Goal: Navigation & Orientation: Find specific page/section

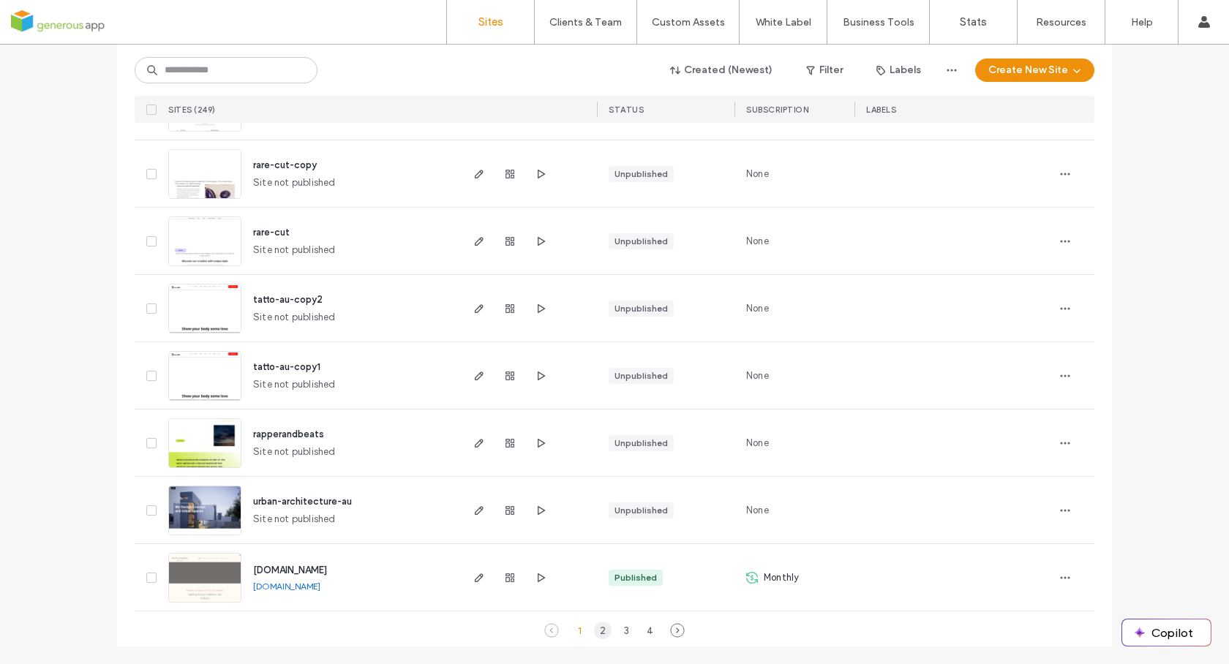
click at [595, 632] on div "2" at bounding box center [603, 631] width 18 height 18
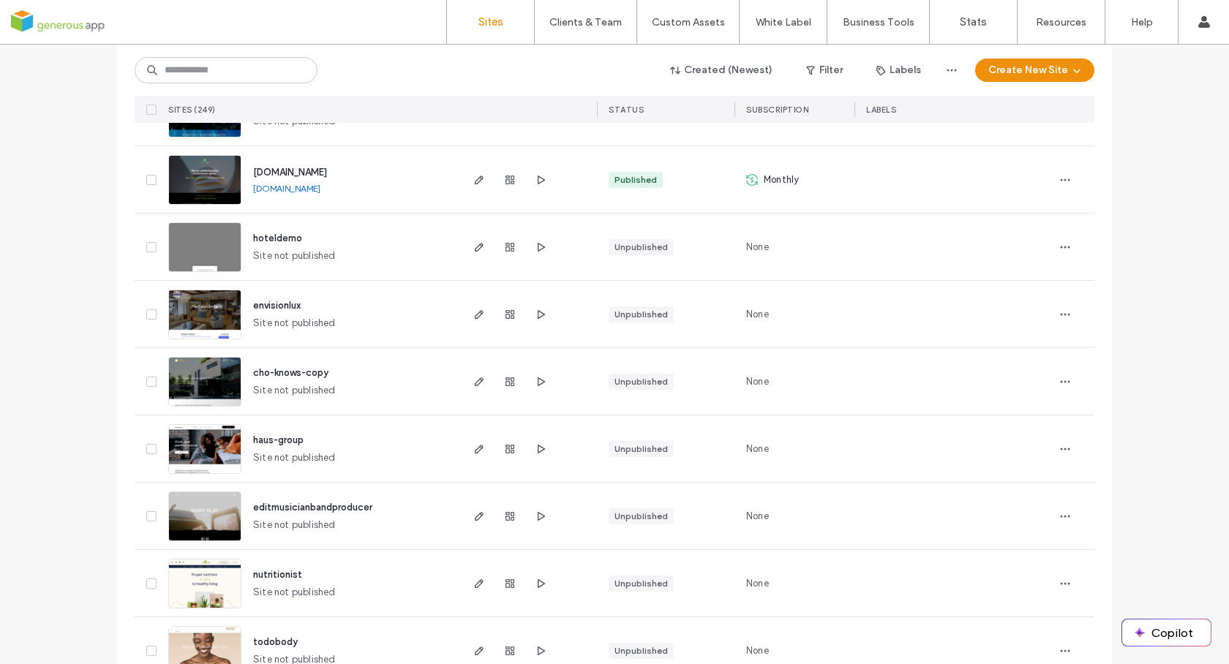
scroll to position [738, 0]
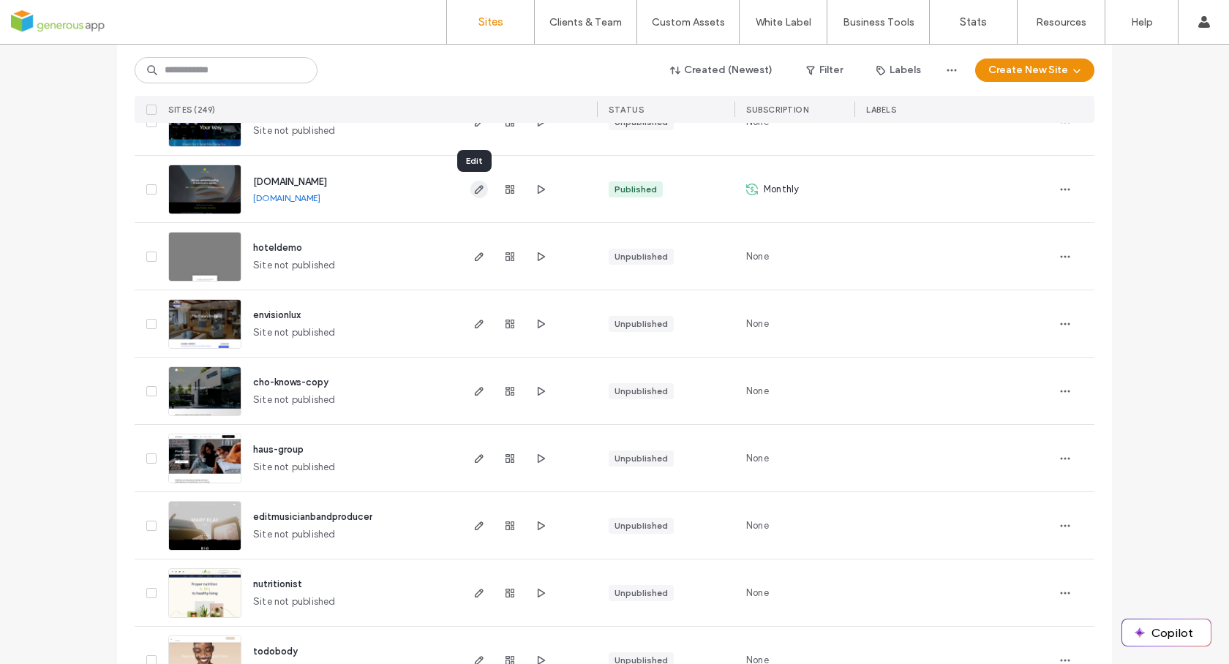
click at [473, 186] on icon "button" at bounding box center [479, 190] width 12 height 12
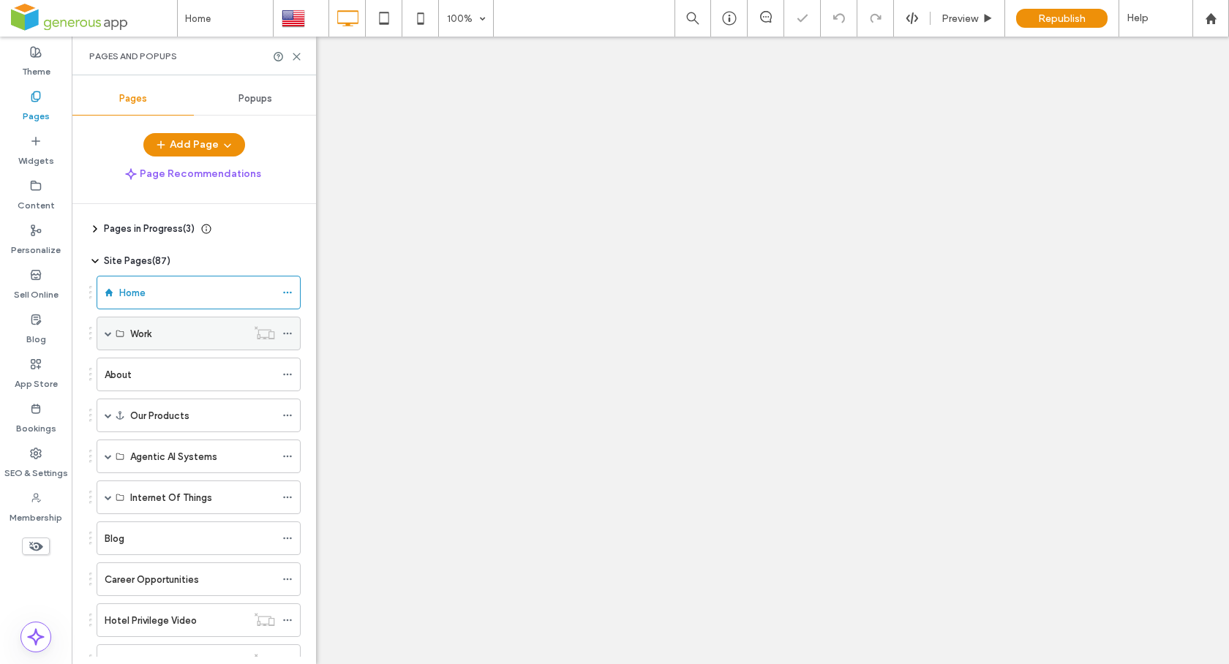
click at [111, 333] on span at bounding box center [108, 333] width 7 height 7
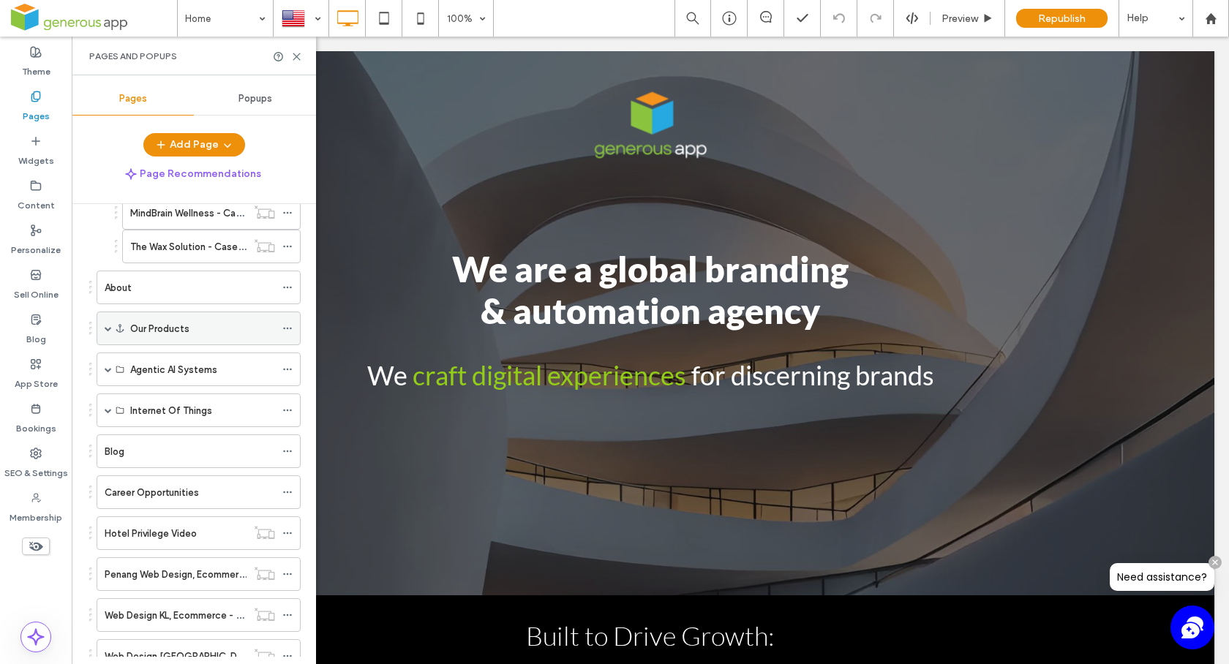
click at [109, 332] on span at bounding box center [108, 328] width 7 height 32
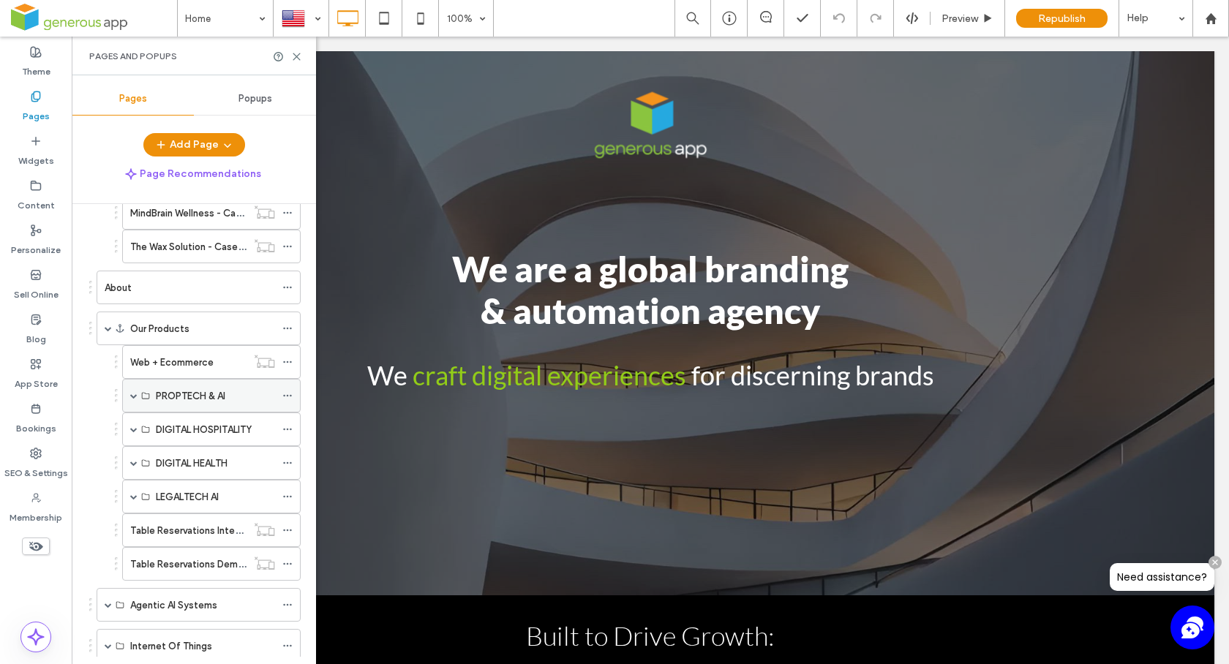
click at [135, 398] on span at bounding box center [133, 395] width 7 height 7
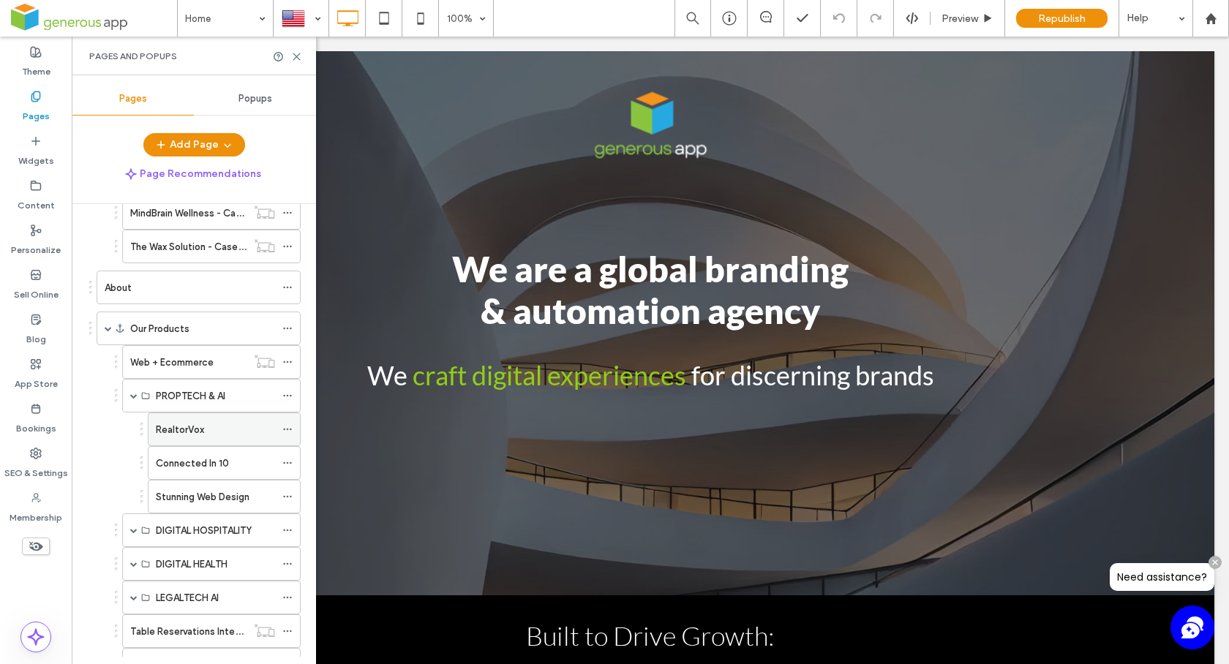
click at [170, 427] on label "RealtorVox" at bounding box center [180, 430] width 48 height 26
click at [191, 464] on label "Connected In 10" at bounding box center [192, 464] width 73 height 26
click at [299, 58] on icon at bounding box center [296, 56] width 11 height 11
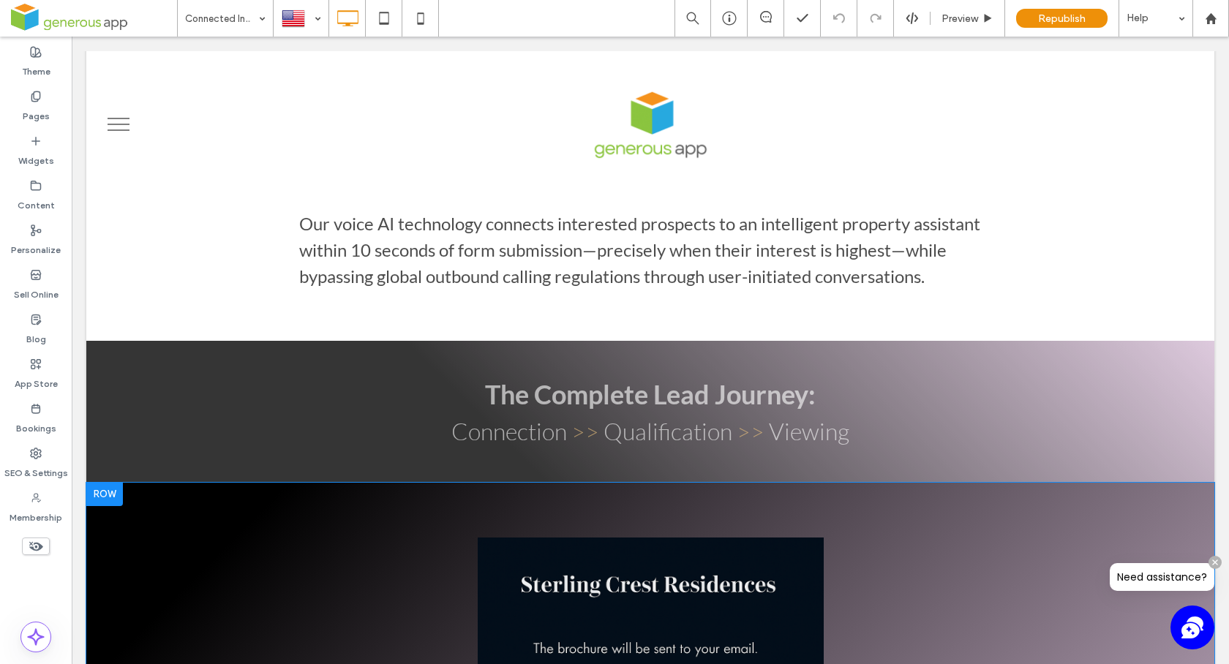
scroll to position [1320, 0]
